Goal: Book appointment/travel/reservation

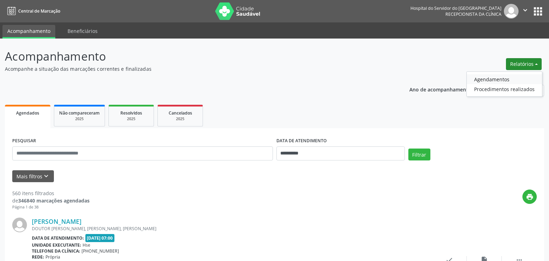
click at [488, 80] on link "Agendamentos" at bounding box center [504, 79] width 75 height 10
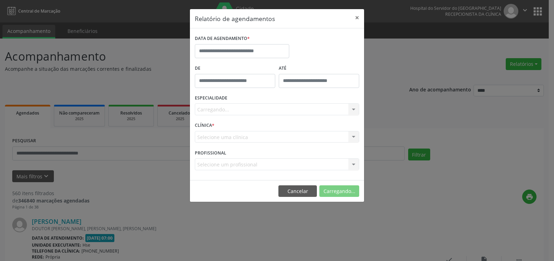
click at [204, 58] on div "DATA DE AGENDAMENTO *" at bounding box center [242, 48] width 98 height 30
click at [217, 54] on input "text" at bounding box center [242, 51] width 94 height 14
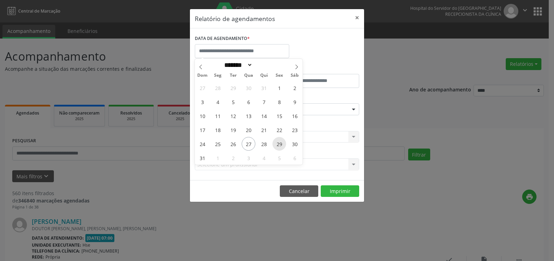
click at [279, 147] on span "29" at bounding box center [280, 144] width 14 height 14
type input "**********"
click at [279, 147] on span "29" at bounding box center [280, 144] width 14 height 14
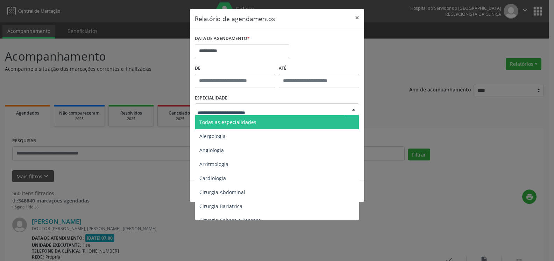
click at [237, 117] on span "Todas as especialidades" at bounding box center [277, 122] width 165 height 14
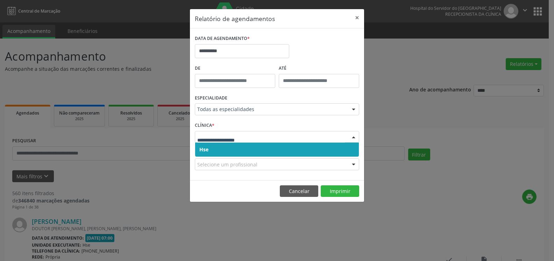
click at [236, 150] on span "Hse" at bounding box center [277, 149] width 164 height 14
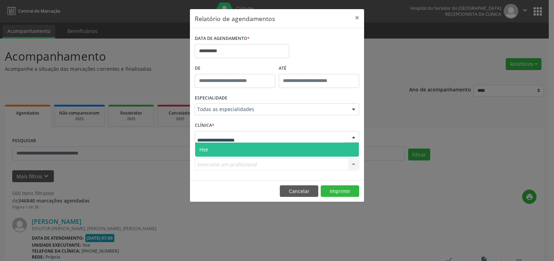
click at [238, 145] on span "Hse" at bounding box center [277, 149] width 164 height 14
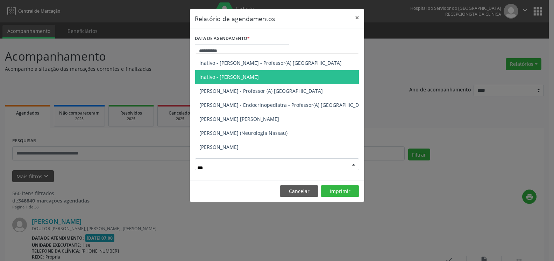
scroll to position [70, 0]
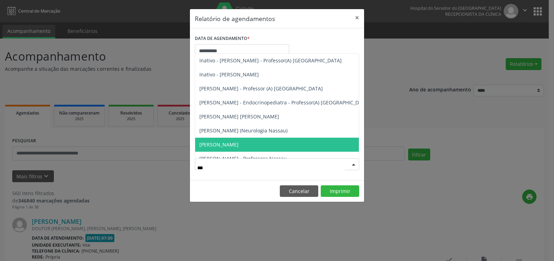
click at [239, 145] on span "[PERSON_NAME]" at bounding box center [218, 144] width 39 height 7
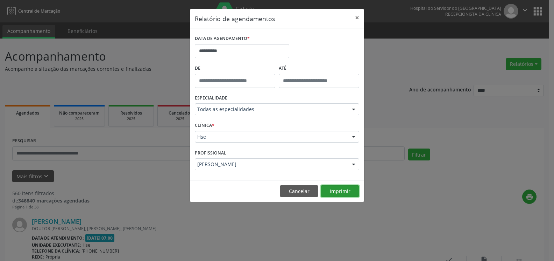
click at [333, 192] on button "Imprimir" at bounding box center [340, 191] width 38 height 12
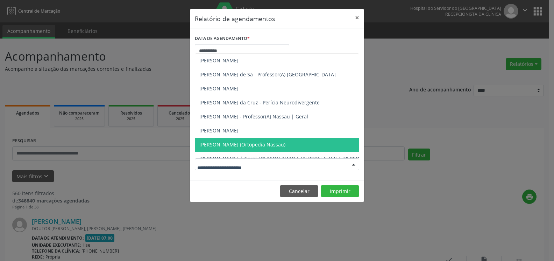
click at [286, 168] on div at bounding box center [277, 164] width 164 height 12
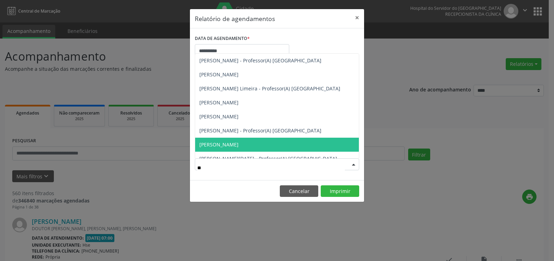
type input "***"
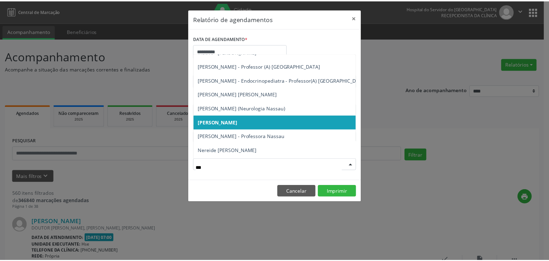
scroll to position [105, 0]
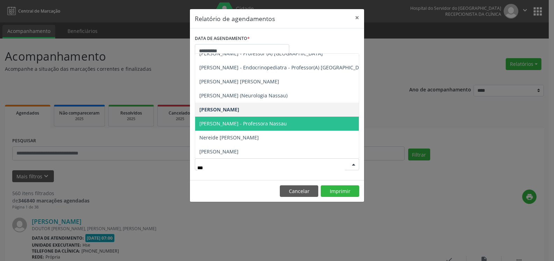
click at [282, 122] on span "[PERSON_NAME] - Professora Nassau" at bounding box center [242, 123] width 87 height 7
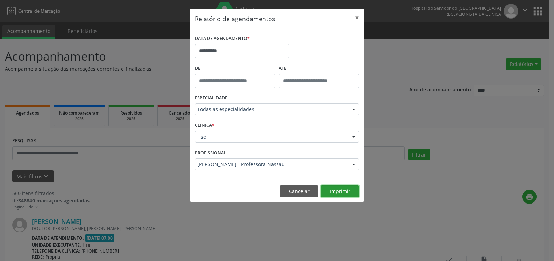
click at [342, 190] on button "Imprimir" at bounding box center [340, 191] width 38 height 12
click at [357, 17] on button "×" at bounding box center [357, 17] width 14 height 17
